Goal: Information Seeking & Learning: Find specific fact

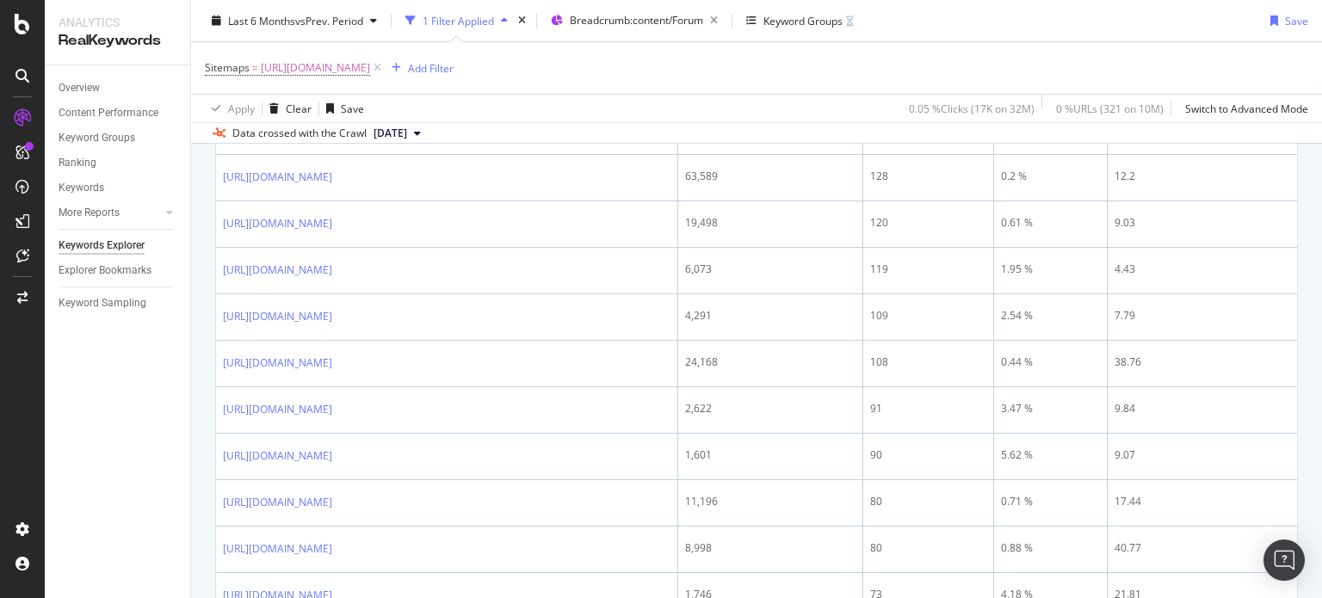
scroll to position [2716, 0]
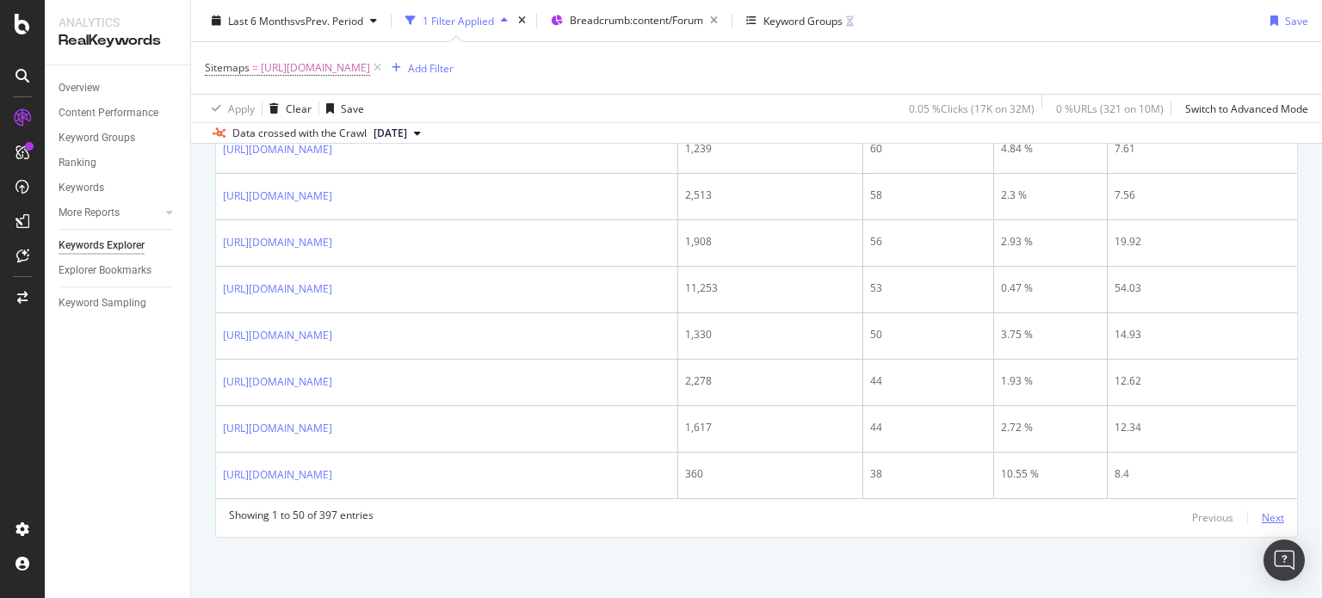
click at [1262, 522] on div "Next" at bounding box center [1273, 517] width 22 height 15
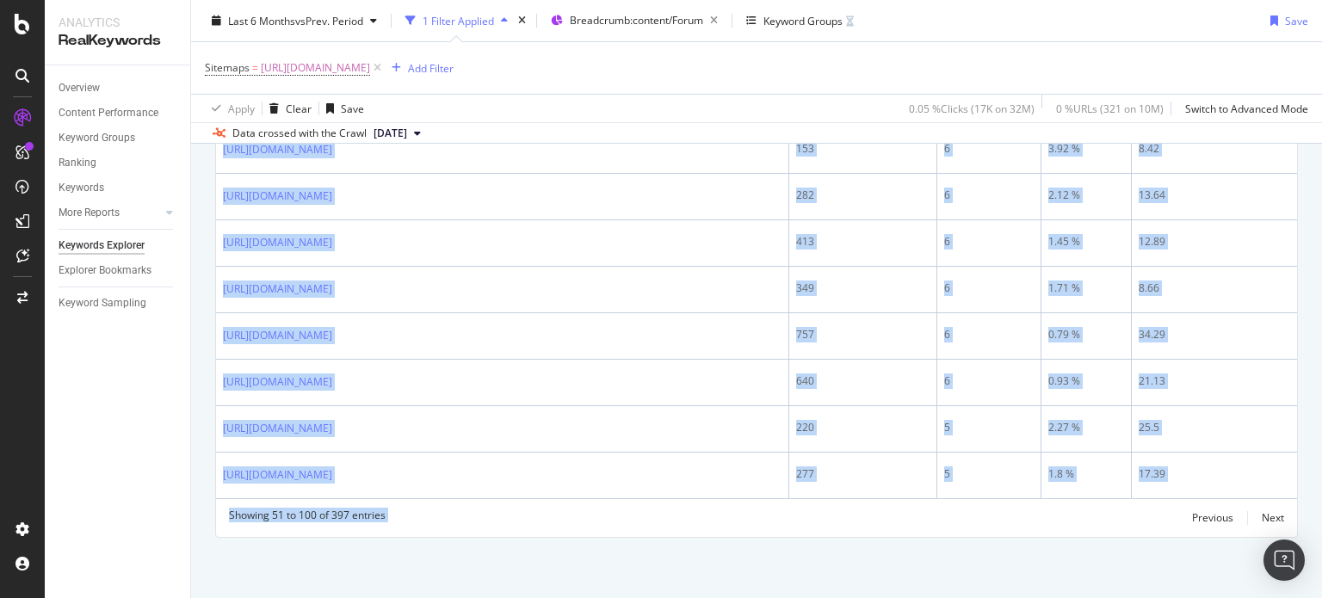
drag, startPoint x: 344, startPoint y: 316, endPoint x: 1022, endPoint y: 639, distance: 750.3
click at [1022, 597] on html "Analytics RealKeywords Overview Content Performance Keyword Groups Ranking Keyw…" at bounding box center [661, 299] width 1322 height 598
copy div "Full URL Impressions Clicks CTR Avg. Position 900,895 16,772 1.86 % 13.32 [URL]…"
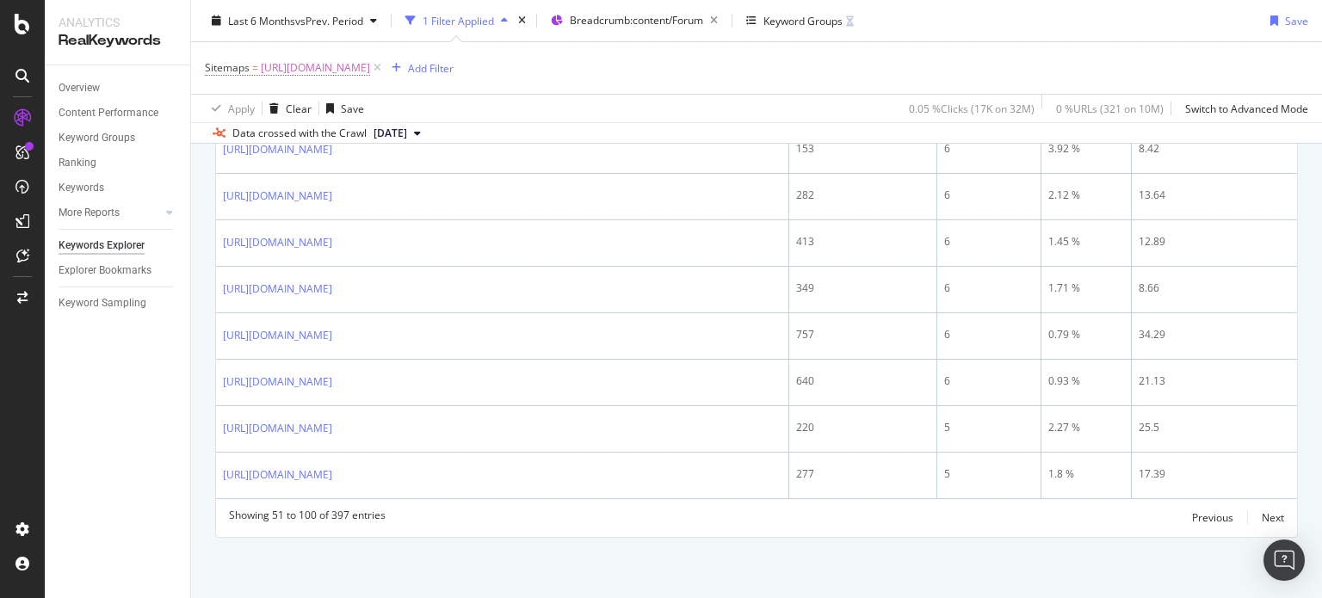
click at [370, 67] on span "[URL][DOMAIN_NAME]" at bounding box center [315, 68] width 109 height 24
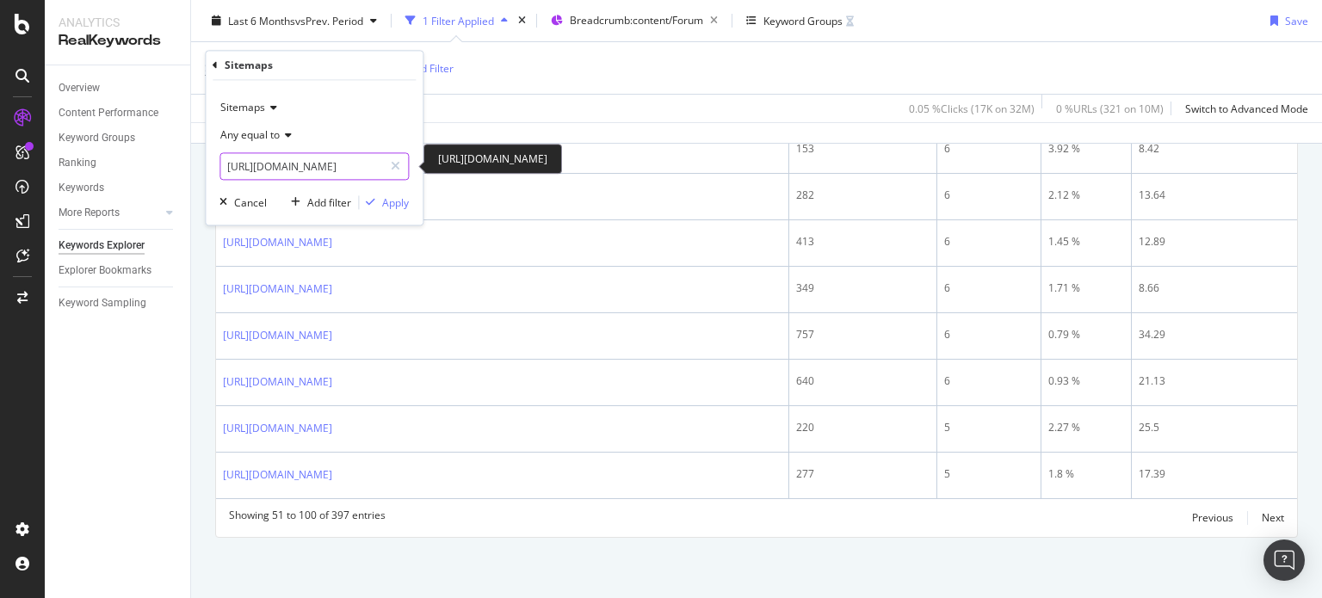
click at [361, 167] on input "[URL][DOMAIN_NAME]" at bounding box center [301, 167] width 163 height 28
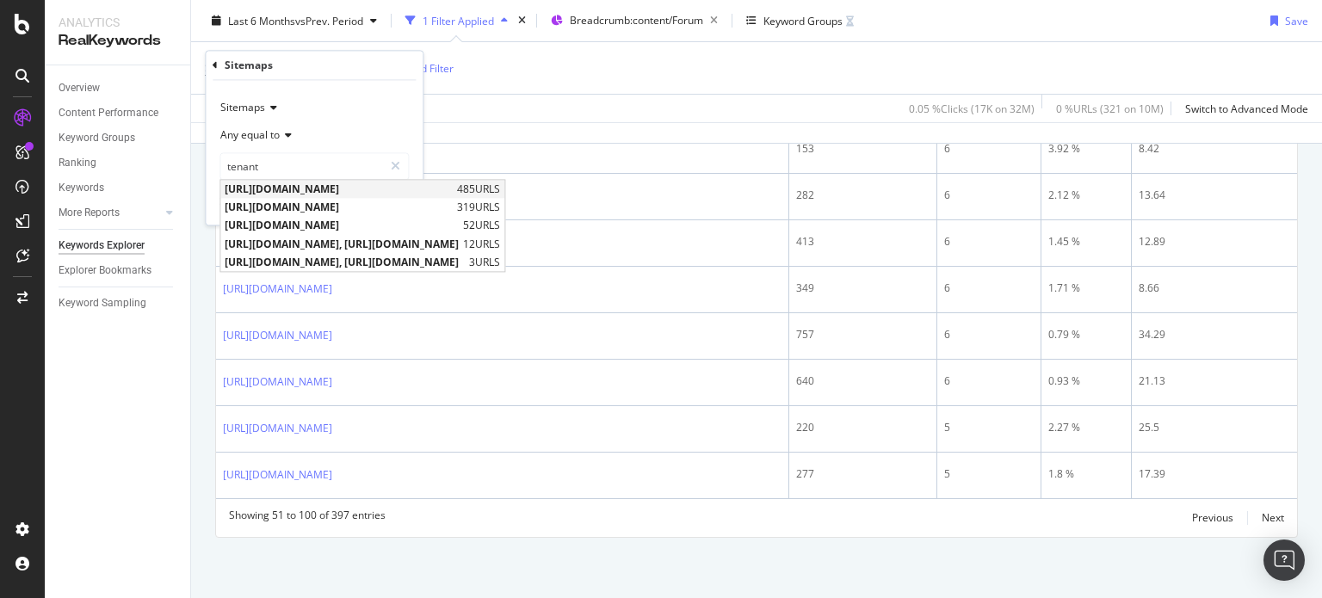
click at [398, 189] on span "[URL][DOMAIN_NAME]" at bounding box center [339, 189] width 228 height 15
type input "[URL][DOMAIN_NAME]"
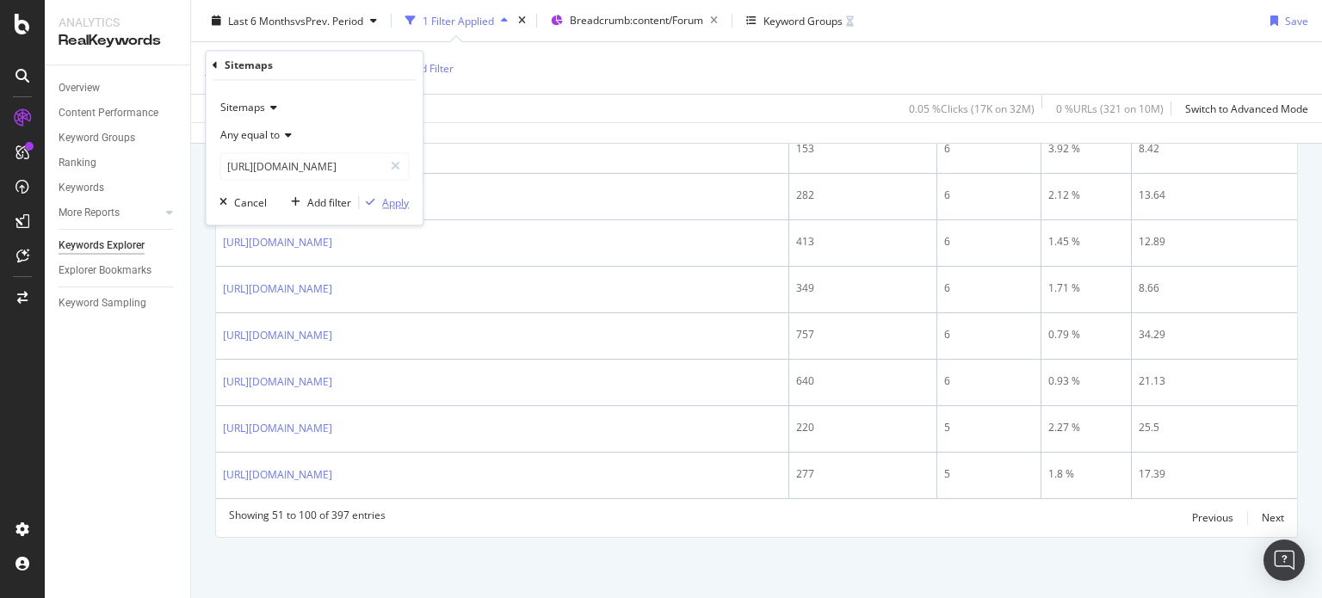
click at [398, 196] on div "Apply" at bounding box center [395, 202] width 27 height 15
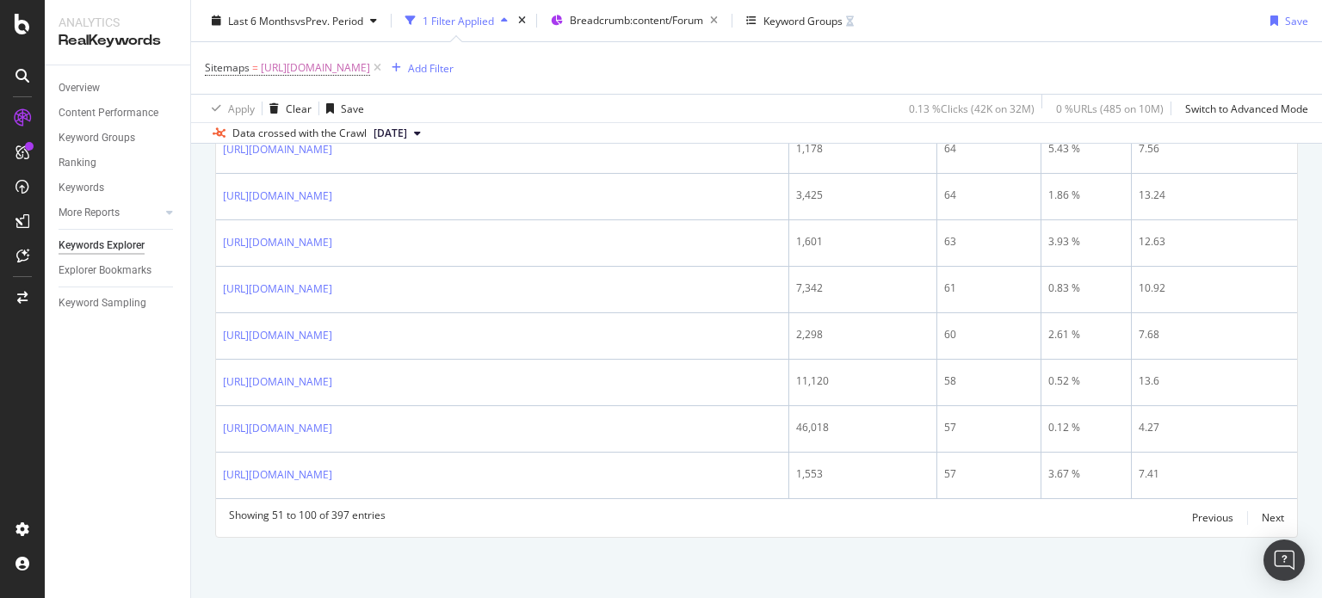
scroll to position [2716, 0]
click at [370, 65] on span "[URL][DOMAIN_NAME]" at bounding box center [315, 68] width 109 height 24
click at [501, 94] on div "Apply Clear Save 0.13 % Clicks ( 42K on 32M ) 0 % URLs ( 485 on 10M ) Switch to…" at bounding box center [756, 108] width 1131 height 28
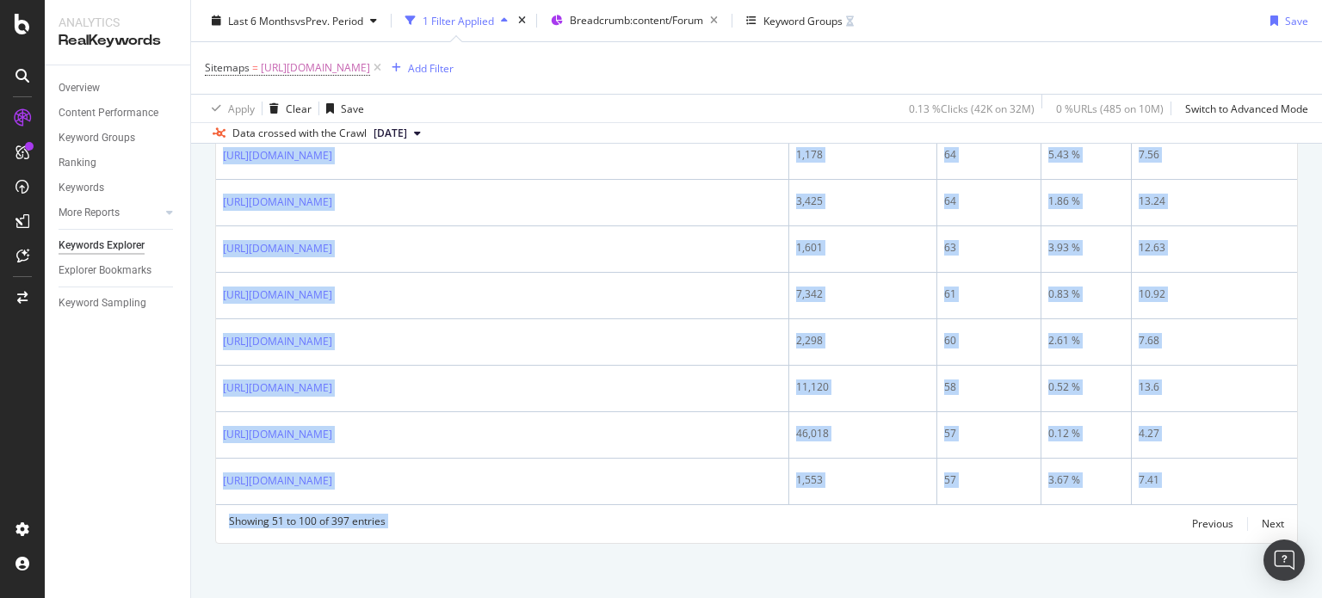
scroll to position [2865, 0]
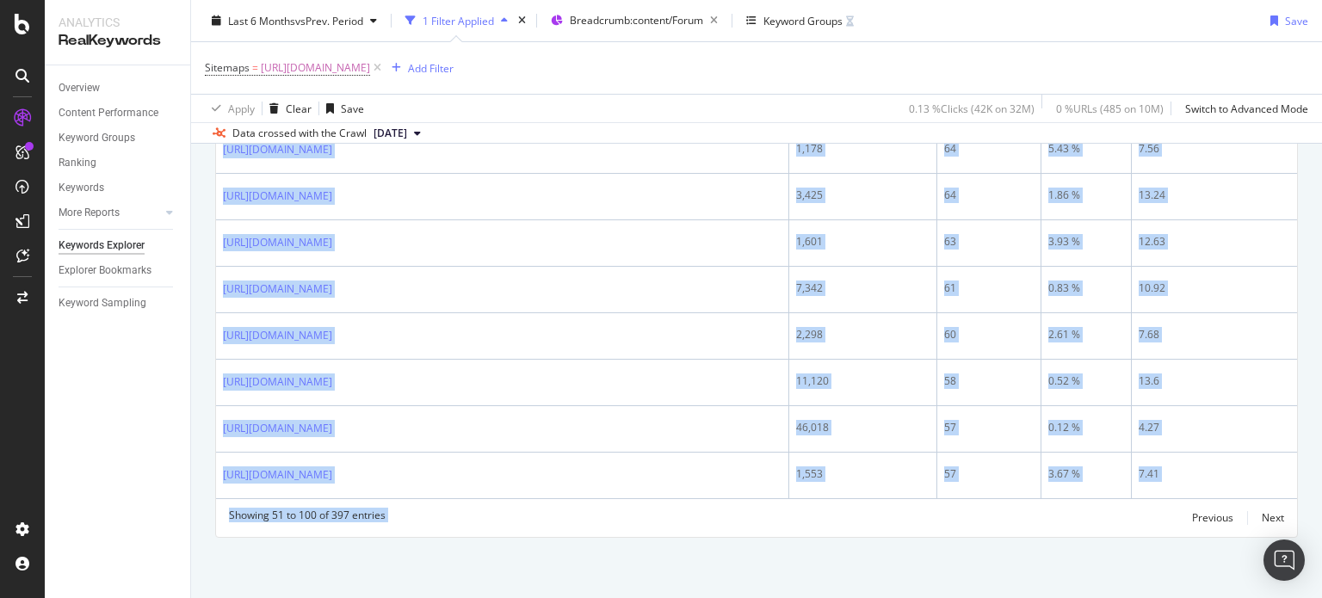
drag, startPoint x: 226, startPoint y: 335, endPoint x: 849, endPoint y: 639, distance: 692.5
click at [849, 597] on html "Analytics RealKeywords Overview Content Performance Keyword Groups Ranking Keyw…" at bounding box center [661, 299] width 1322 height 598
copy div "ttps://[DOMAIN_NAME][URL] 4,466 159 3.56 % 13.47 [URL][DOMAIN_NAME] 3,481 153 4…"
